Goal: Task Accomplishment & Management: Manage account settings

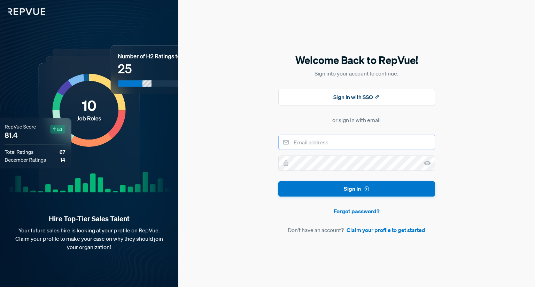
click at [333, 140] on input "email" at bounding box center [356, 142] width 157 height 15
type input "[EMAIL_ADDRESS][DOMAIN_NAME]"
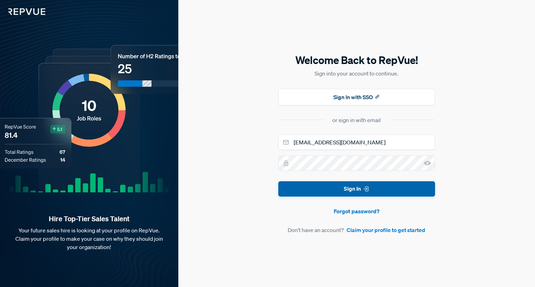
click at [332, 190] on button "Sign In" at bounding box center [356, 190] width 157 height 16
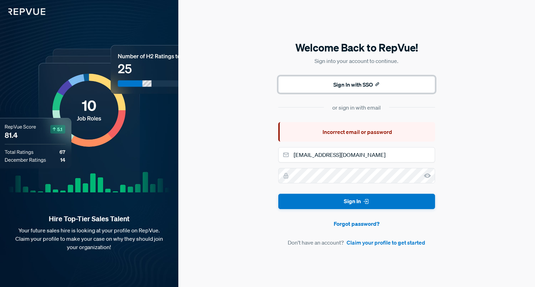
click at [339, 87] on button "Sign In with SSO" at bounding box center [356, 84] width 157 height 17
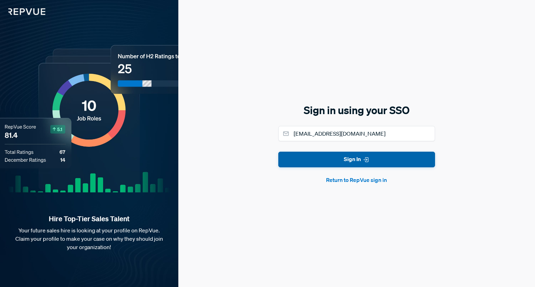
click at [340, 161] on button "Sign In" at bounding box center [356, 160] width 157 height 16
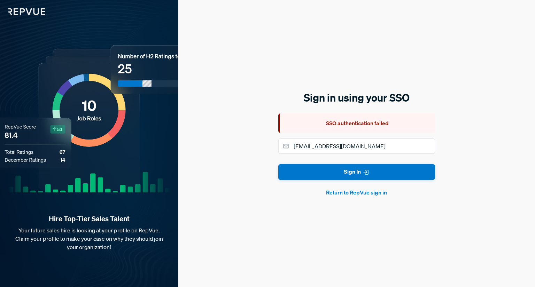
click at [361, 194] on button "Return to RepVue sign in" at bounding box center [356, 193] width 157 height 8
